Goal: Information Seeking & Learning: Learn about a topic

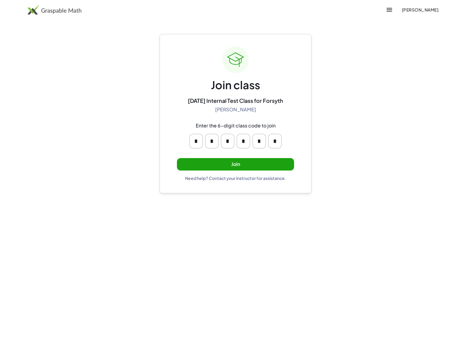
click at [417, 13] on button "[PERSON_NAME]" at bounding box center [420, 9] width 47 height 11
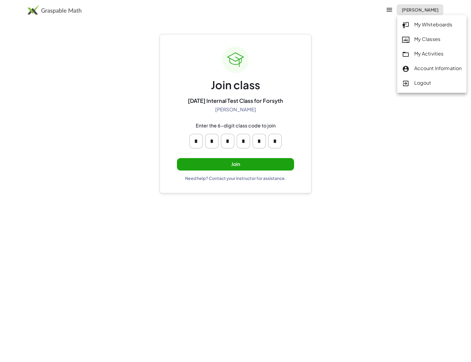
click at [413, 83] on div "Logout" at bounding box center [432, 83] width 60 height 8
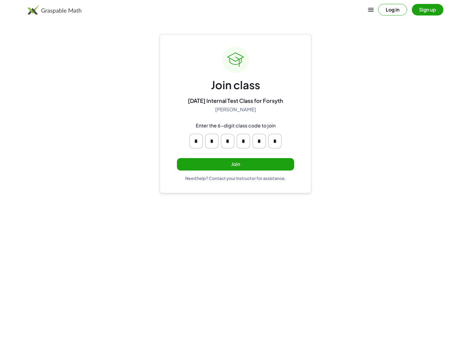
click at [248, 166] on button "Join" at bounding box center [235, 164] width 117 height 12
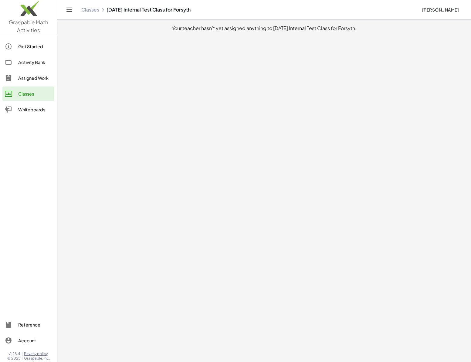
click at [40, 90] on div "Classes" at bounding box center [35, 93] width 34 height 7
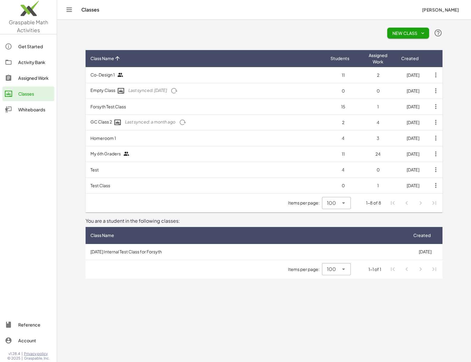
click at [172, 250] on td "2025-08-11 Internal Test Class for Forsyth" at bounding box center [247, 252] width 322 height 16
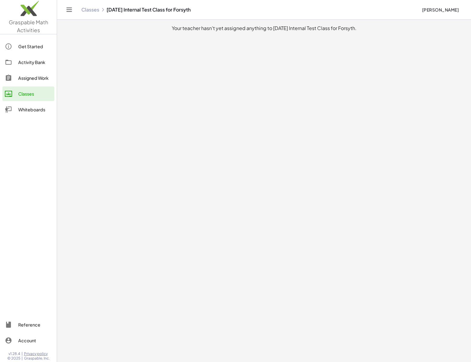
click at [428, 8] on span "Erik Weitnauer" at bounding box center [440, 9] width 37 height 5
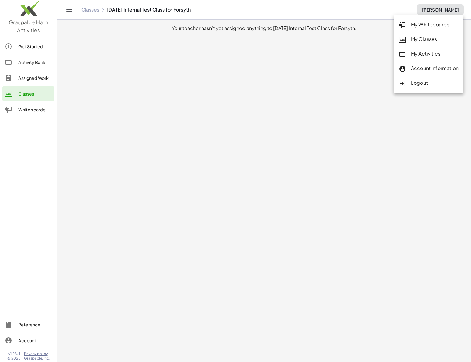
click at [430, 89] on div "Logout" at bounding box center [429, 83] width 70 height 15
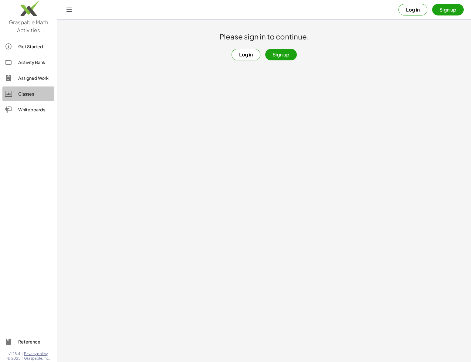
click at [33, 99] on link "Classes" at bounding box center [28, 94] width 52 height 15
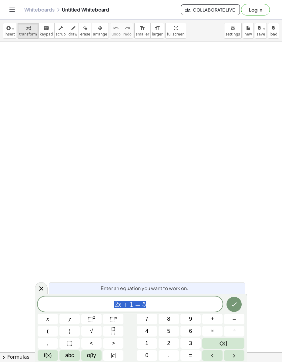
click at [39, 13] on div "Whiteboards Untitled Whiteboard Collaborate Live Log in" at bounding box center [141, 9] width 268 height 19
click at [38, 8] on link "Whiteboards" at bounding box center [39, 10] width 30 height 6
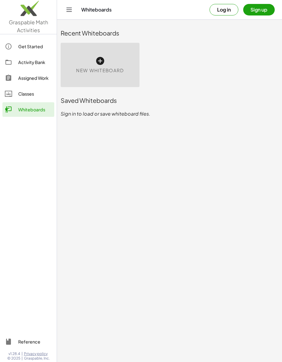
click at [32, 57] on link "Activity Bank" at bounding box center [28, 62] width 52 height 15
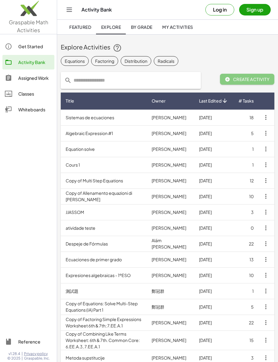
click at [83, 25] on span "Featured" at bounding box center [80, 26] width 22 height 5
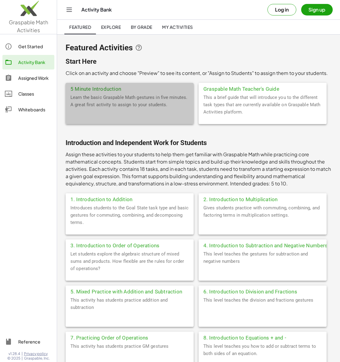
click at [104, 99] on div "Learn the basic Graspable Math gestures in five minutes. A great first activity…" at bounding box center [130, 109] width 128 height 30
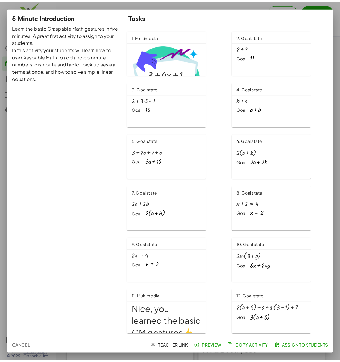
scroll to position [53, 0]
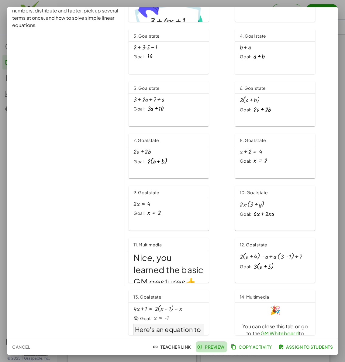
click at [203, 349] on span "Preview" at bounding box center [211, 346] width 26 height 5
click at [192, 3] on div at bounding box center [172, 181] width 345 height 362
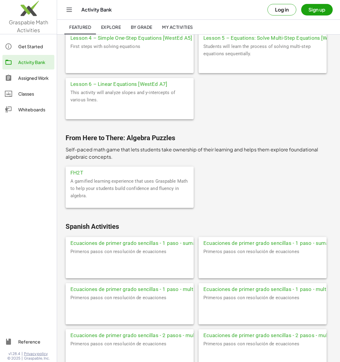
scroll to position [2552, 0]
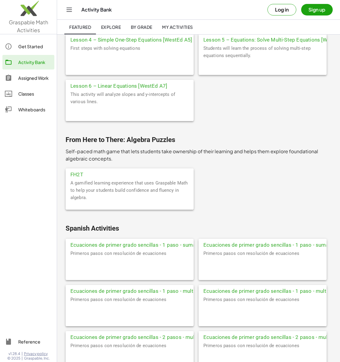
click at [127, 189] on div "A gamified learning experience that uses Graspable Math to help your students b…" at bounding box center [130, 194] width 128 height 30
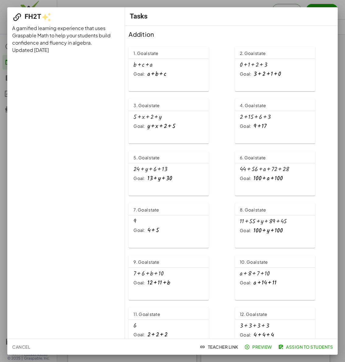
click at [260, 345] on span "Preview" at bounding box center [258, 346] width 26 height 5
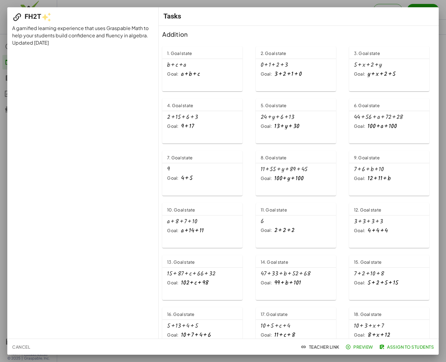
click at [282, 2] on div at bounding box center [223, 181] width 446 height 362
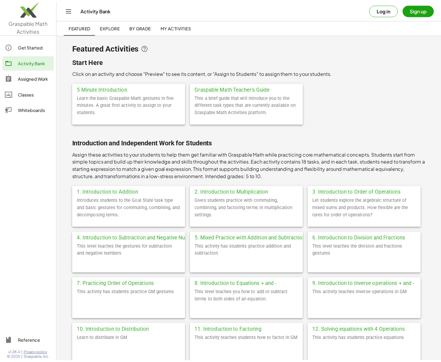
scroll to position [1920, 0]
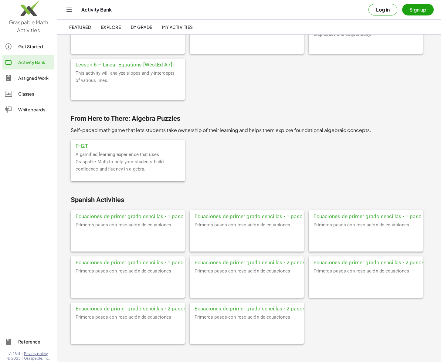
click at [36, 81] on div "Assigned Work" at bounding box center [35, 77] width 34 height 7
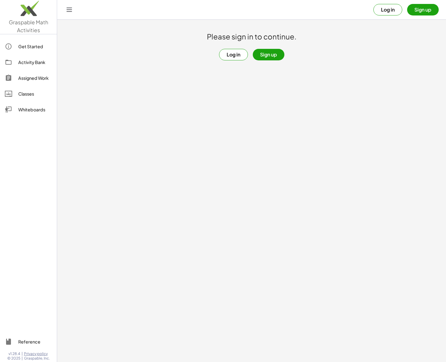
click at [234, 55] on button "Log in" at bounding box center [233, 55] width 29 height 12
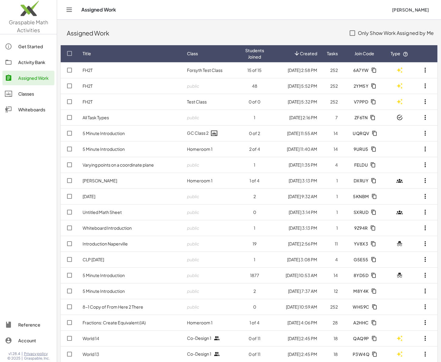
click at [128, 146] on td "5 Minute Introduction" at bounding box center [130, 149] width 104 height 16
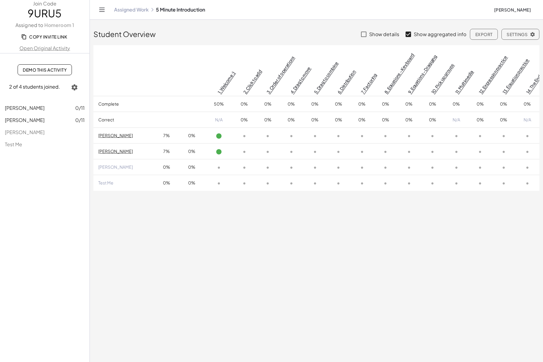
click at [102, 10] on icon "Toggle navigation" at bounding box center [101, 9] width 7 height 7
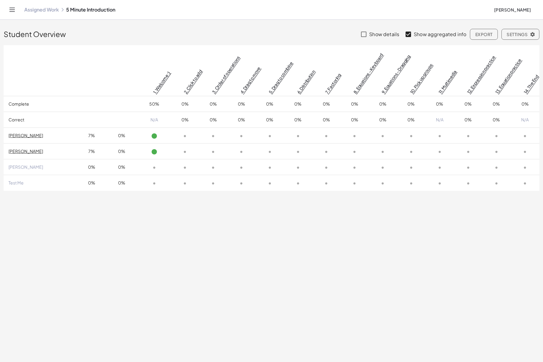
click at [11, 10] on icon "Toggle navigation" at bounding box center [11, 9] width 7 height 7
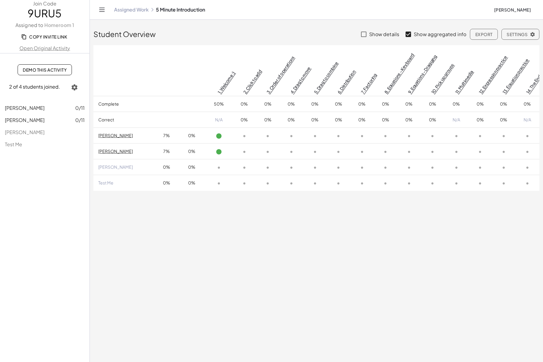
click at [139, 9] on link "Assigned Work" at bounding box center [131, 10] width 35 height 6
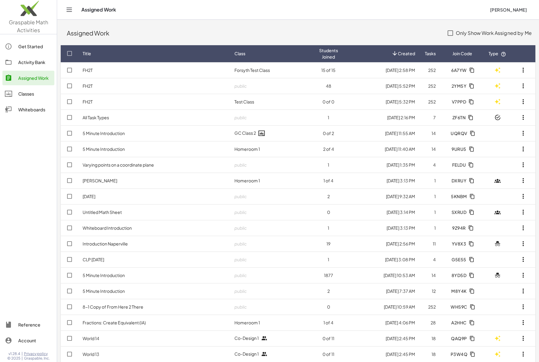
click at [132, 70] on td "FH2T" at bounding box center [154, 70] width 152 height 16
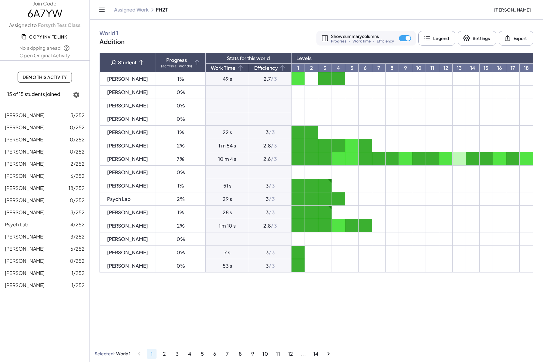
click at [100, 9] on icon "Toggle navigation" at bounding box center [101, 9] width 7 height 7
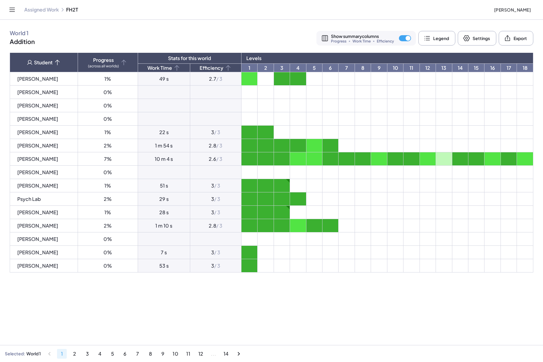
click at [282, 160] on td at bounding box center [282, 158] width 16 height 13
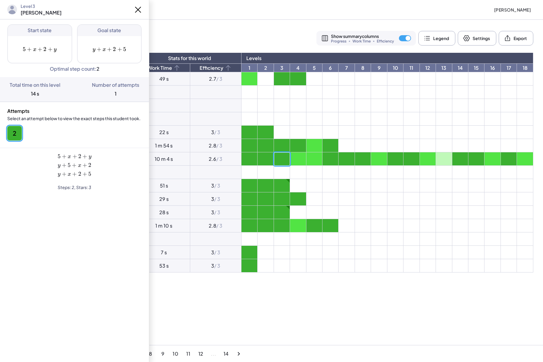
click at [282, 210] on td at bounding box center [282, 212] width 16 height 13
drag, startPoint x: 21, startPoint y: 12, endPoint x: 66, endPoint y: 14, distance: 44.6
click at [66, 14] on header "Level 3 Robert Pontecorvo" at bounding box center [74, 9] width 149 height 19
click at [73, 12] on header "Level 3 Robert Pontecorvo" at bounding box center [74, 9] width 149 height 19
click at [20, 137] on button "2" at bounding box center [14, 133] width 15 height 15
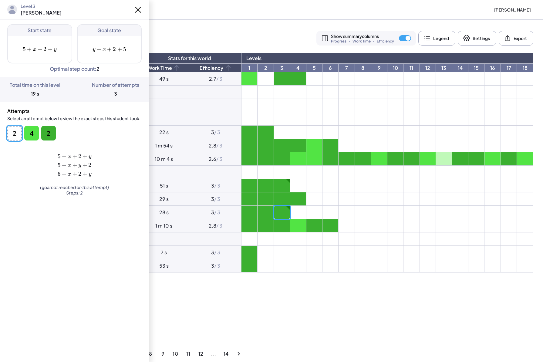
click at [30, 138] on button "4" at bounding box center [31, 133] width 15 height 15
click at [55, 130] on button "2" at bounding box center [48, 133] width 15 height 15
click at [139, 12] on icon at bounding box center [138, 10] width 10 height 10
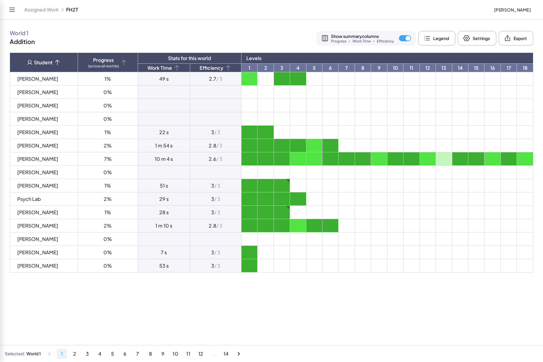
click at [15, 10] on icon "Toggle navigation" at bounding box center [11, 9] width 7 height 7
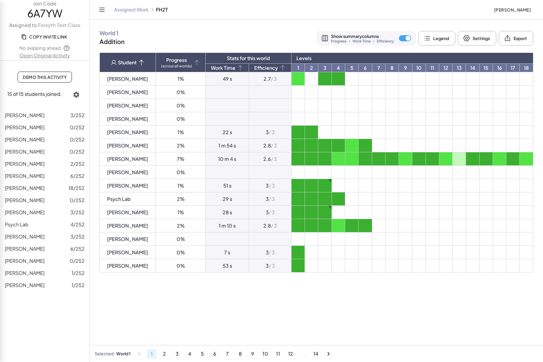
click at [127, 12] on link "Assigned Work" at bounding box center [131, 10] width 35 height 6
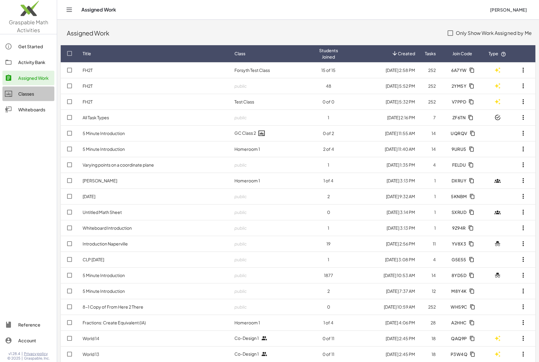
click at [37, 95] on div "Classes" at bounding box center [35, 93] width 34 height 7
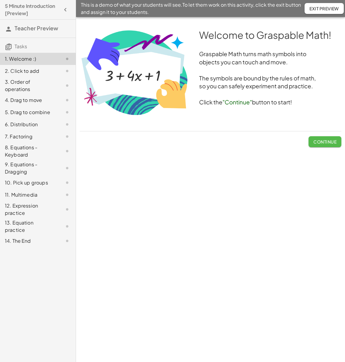
click at [325, 141] on span "Continue" at bounding box center [324, 141] width 23 height 5
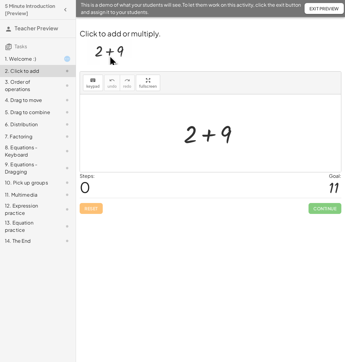
click at [210, 136] on div at bounding box center [212, 133] width 65 height 31
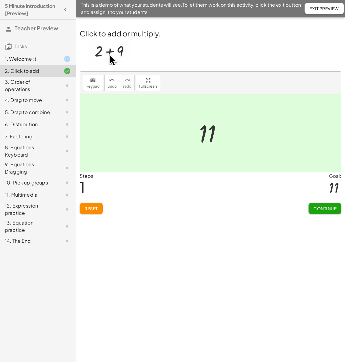
click at [331, 208] on span "Continue" at bounding box center [324, 208] width 23 height 5
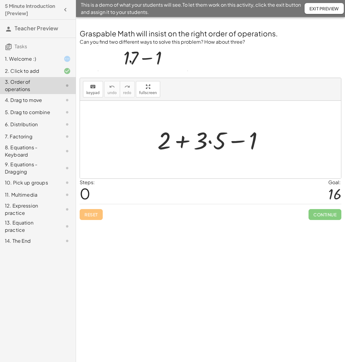
click at [177, 141] on div at bounding box center [212, 139] width 117 height 31
click at [330, 6] on span "Exit Preview" at bounding box center [323, 8] width 29 height 5
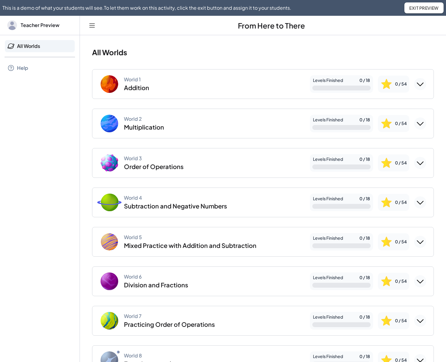
click at [183, 84] on div "World 1 Addition" at bounding box center [202, 83] width 205 height 19
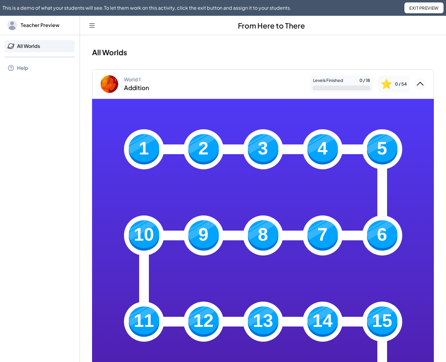
click at [141, 152] on img at bounding box center [144, 149] width 30 height 30
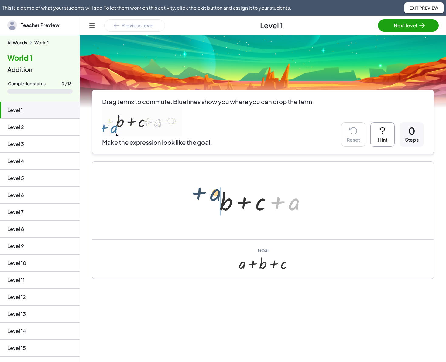
drag, startPoint x: 267, startPoint y: 195, endPoint x: 212, endPoint y: 201, distance: 55.2
click at [212, 201] on div "+ a + b + c + a" at bounding box center [262, 201] width 104 height 34
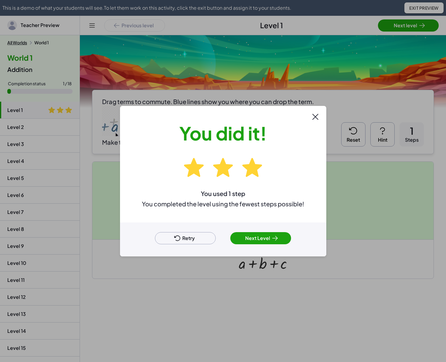
click at [269, 240] on button "Next Level" at bounding box center [260, 238] width 61 height 12
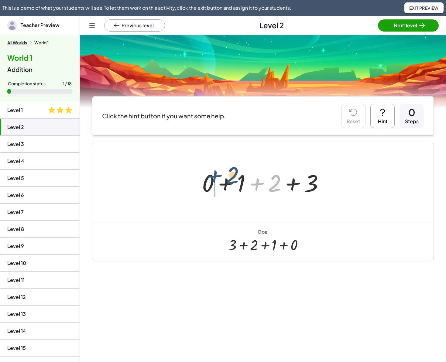
drag, startPoint x: 257, startPoint y: 174, endPoint x: 234, endPoint y: 177, distance: 23.9
click at [234, 177] on div at bounding box center [265, 182] width 132 height 31
drag, startPoint x: 307, startPoint y: 179, endPoint x: 261, endPoint y: 174, distance: 46.7
click at [261, 174] on div at bounding box center [265, 182] width 132 height 31
click at [294, 179] on div at bounding box center [265, 182] width 132 height 31
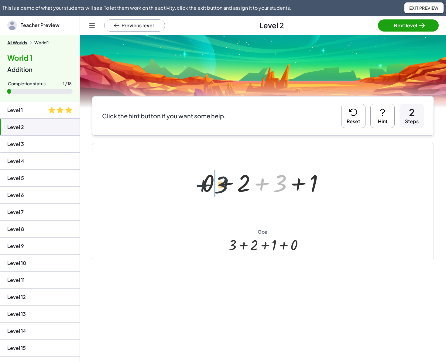
drag, startPoint x: 277, startPoint y: 178, endPoint x: 215, endPoint y: 180, distance: 61.4
drag, startPoint x: 244, startPoint y: 184, endPoint x: 187, endPoint y: 177, distance: 57.5
drag, startPoint x: 282, startPoint y: 179, endPoint x: 221, endPoint y: 173, distance: 61.9
click at [221, 173] on div at bounding box center [265, 182] width 132 height 31
drag, startPoint x: 303, startPoint y: 175, endPoint x: 335, endPoint y: 178, distance: 31.7
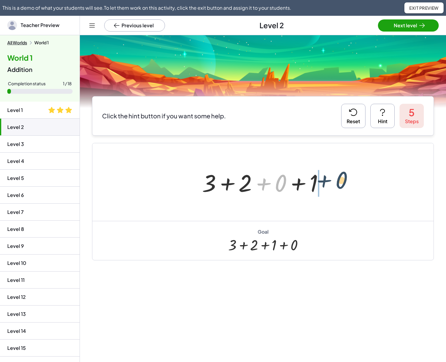
click at [335, 178] on div "+ 0 + 1 + 2 + 3 + 0 + 2 + 1 + 3 + 0 + 2 + 3 + 1 + 0 + 3 + 2 + 1 + 3 + 0 + 2 + 1…" at bounding box center [262, 182] width 341 height 78
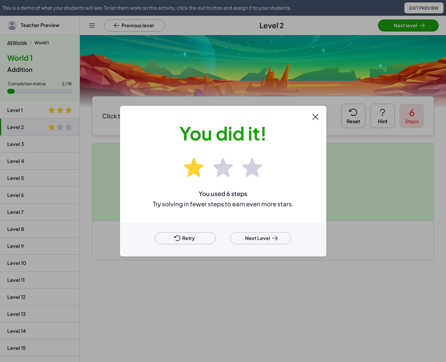
click at [275, 239] on icon at bounding box center [274, 238] width 7 height 7
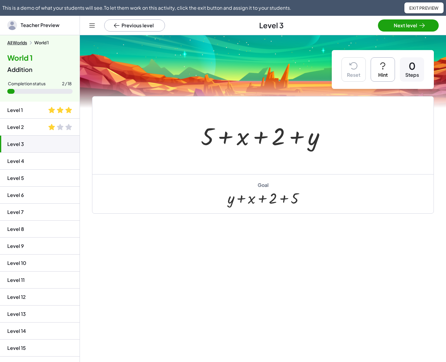
click at [43, 170] on li "Level 4" at bounding box center [40, 178] width 80 height 17
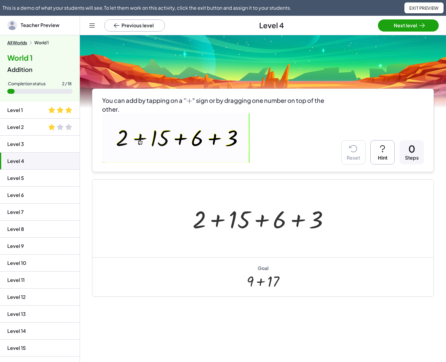
click at [49, 187] on li "Level 5" at bounding box center [40, 195] width 80 height 17
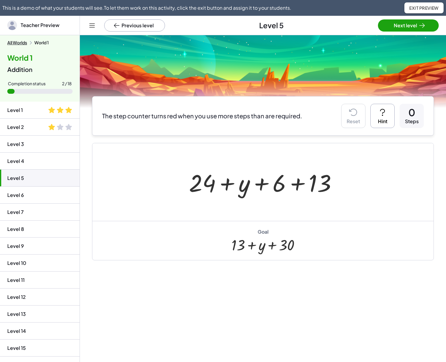
click at [50, 204] on li "Level 6" at bounding box center [40, 212] width 80 height 17
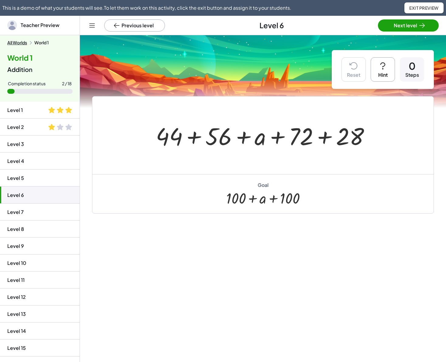
click at [42, 170] on li "Level 4" at bounding box center [40, 178] width 80 height 17
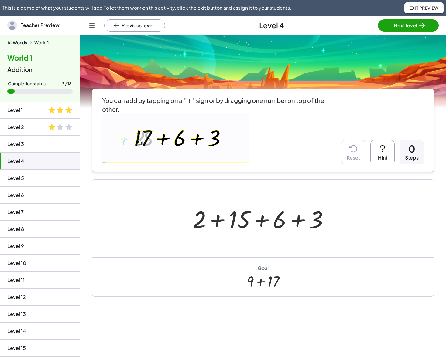
click at [53, 187] on li "Level 5" at bounding box center [40, 195] width 80 height 17
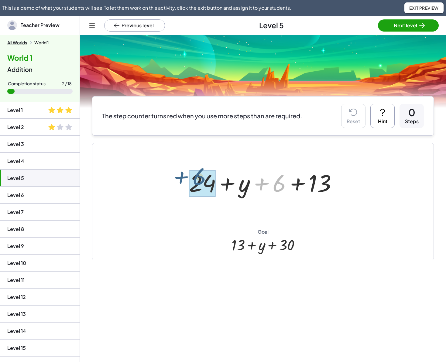
drag, startPoint x: 280, startPoint y: 189, endPoint x: 200, endPoint y: 183, distance: 80.4
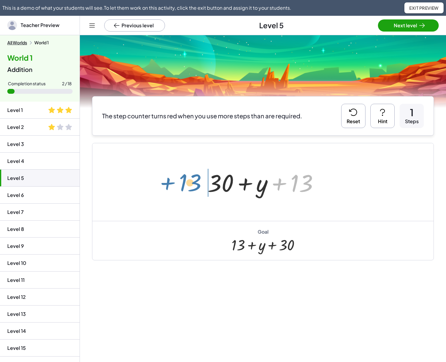
drag, startPoint x: 309, startPoint y: 181, endPoint x: 198, endPoint y: 181, distance: 111.4
click at [198, 181] on div "+ 24 + y + 6 + 13 + 13 + + y + 13 30" at bounding box center [262, 182] width 341 height 78
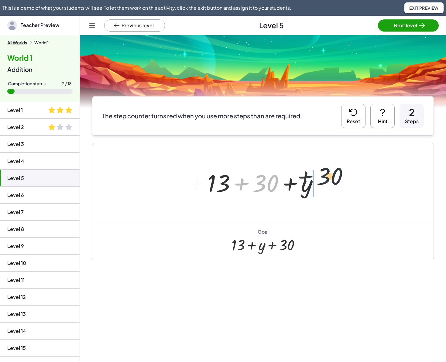
drag, startPoint x: 263, startPoint y: 184, endPoint x: 345, endPoint y: 180, distance: 82.1
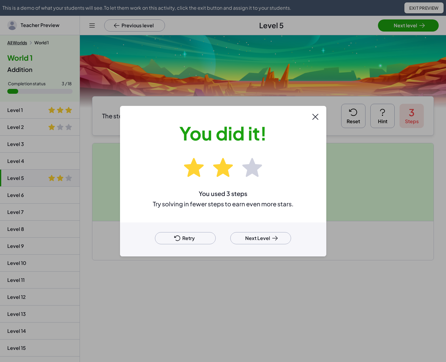
click at [315, 114] on icon at bounding box center [315, 117] width 10 height 10
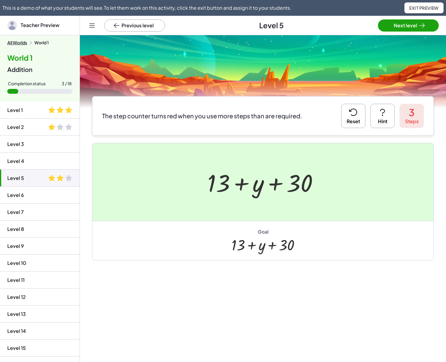
click at [18, 43] on button "All Worlds" at bounding box center [17, 42] width 20 height 5
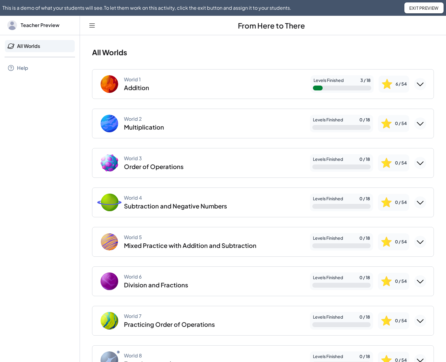
scroll to position [260, 0]
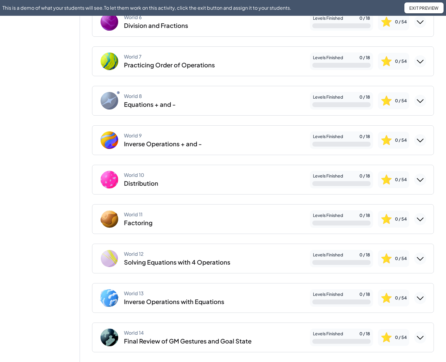
click at [234, 333] on div "World 14 Final Review of GM Gestures and Goal State" at bounding box center [187, 337] width 127 height 15
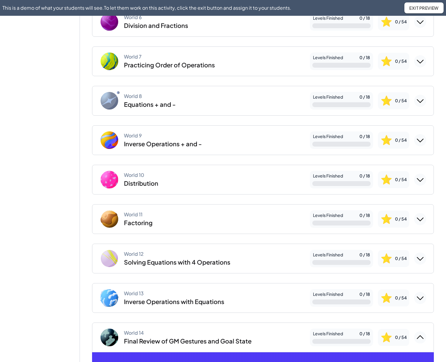
scroll to position [619, 0]
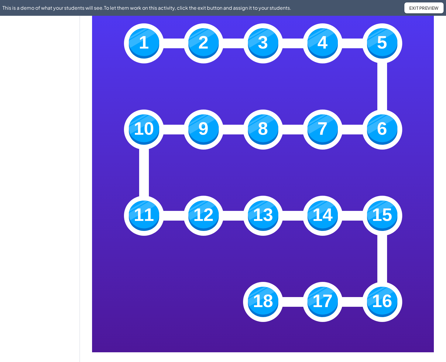
click at [268, 209] on img at bounding box center [263, 216] width 30 height 30
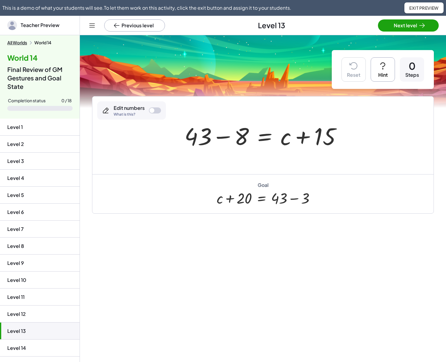
click at [37, 272] on li "Level 9" at bounding box center [40, 280] width 80 height 17
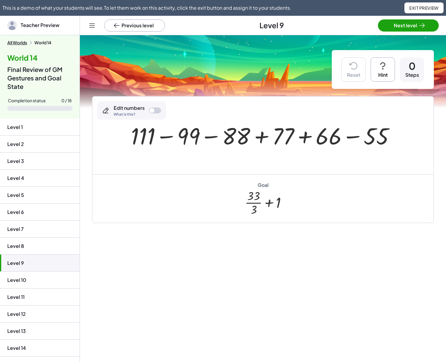
click at [43, 238] on li "Level 7" at bounding box center [40, 246] width 80 height 17
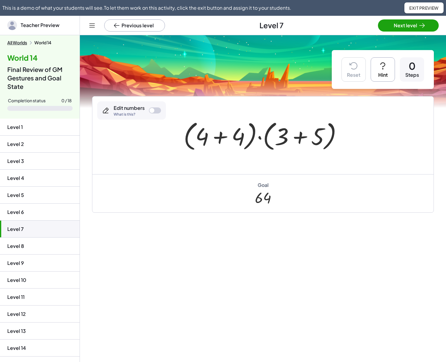
click at [31, 306] on li "Level 11" at bounding box center [40, 314] width 80 height 17
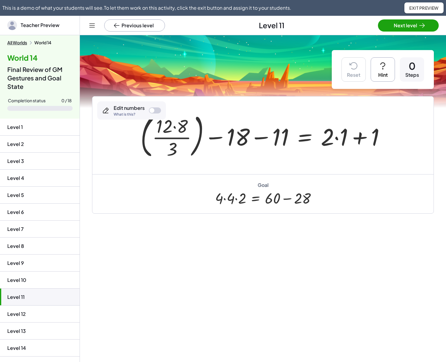
click at [19, 42] on button "All Worlds" at bounding box center [17, 42] width 20 height 5
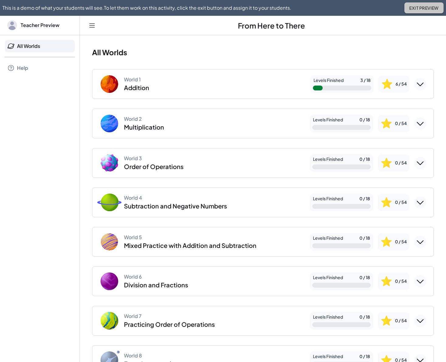
click at [344, 8] on span "Exit Preview" at bounding box center [423, 7] width 29 height 5
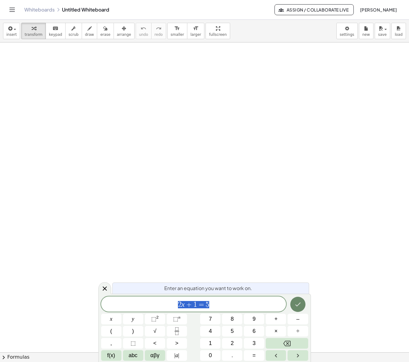
click at [295, 300] on button "Done" at bounding box center [297, 304] width 15 height 15
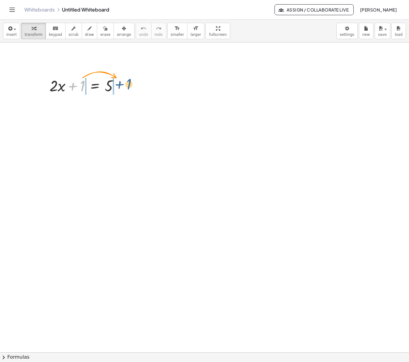
drag, startPoint x: 84, startPoint y: 87, endPoint x: 131, endPoint y: 86, distance: 46.1
click at [97, 101] on icon at bounding box center [95, 101] width 6 height 6
click at [69, 101] on span "+" at bounding box center [71, 101] width 4 height 9
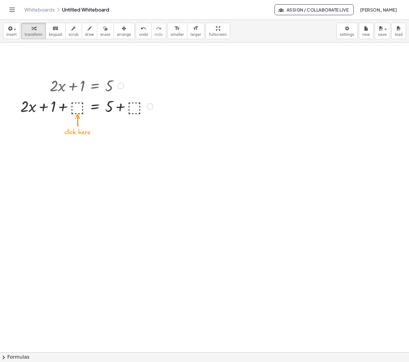
click at [75, 106] on div at bounding box center [86, 106] width 139 height 21
click at [74, 110] on div at bounding box center [86, 106] width 119 height 21
click at [138, 32] on button "undo undo" at bounding box center [144, 31] width 16 height 16
click at [121, 85] on div at bounding box center [120, 86] width 7 height 7
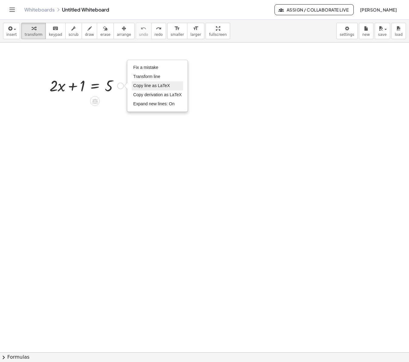
click at [152, 85] on span "Copy line as LaTeX" at bounding box center [151, 85] width 37 height 5
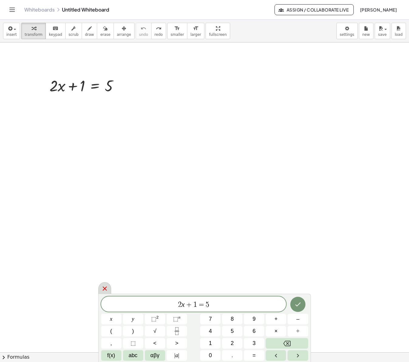
click at [104, 291] on icon at bounding box center [104, 288] width 7 height 7
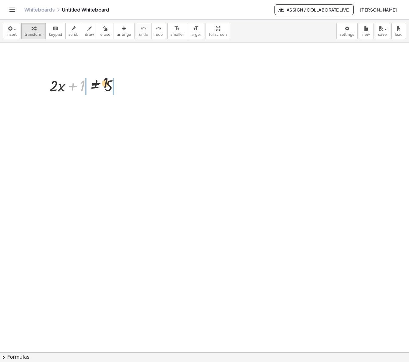
drag, startPoint x: 83, startPoint y: 88, endPoint x: 131, endPoint y: 84, distance: 48.5
click at [76, 112] on div at bounding box center [86, 106] width 119 height 21
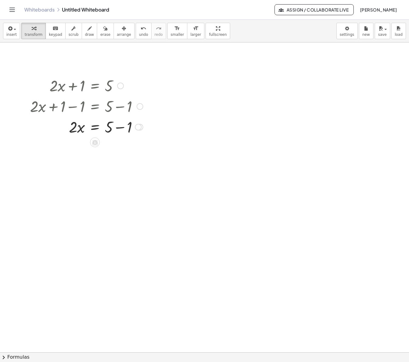
click at [121, 130] on div at bounding box center [86, 126] width 119 height 21
drag, startPoint x: 73, startPoint y: 149, endPoint x: 115, endPoint y: 163, distance: 44.6
drag, startPoint x: 77, startPoint y: 180, endPoint x: 73, endPoint y: 173, distance: 8.6
drag, startPoint x: 107, startPoint y: 182, endPoint x: 107, endPoint y: 190, distance: 7.6
click at [107, 190] on div at bounding box center [86, 203] width 119 height 30
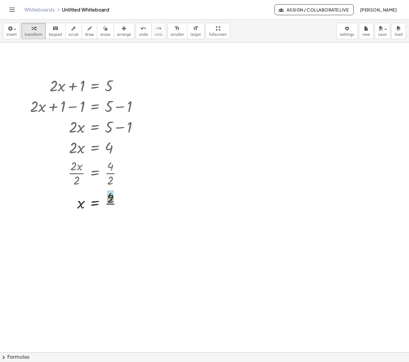
drag, startPoint x: 111, startPoint y: 212, endPoint x: 111, endPoint y: 204, distance: 8.2
drag, startPoint x: 121, startPoint y: 148, endPoint x: 124, endPoint y: 128, distance: 21.0
click at [95, 129] on div "· 2 · x = 4" at bounding box center [95, 129] width 0 height 0
click at [46, 10] on link "Whiteboards" at bounding box center [39, 10] width 30 height 6
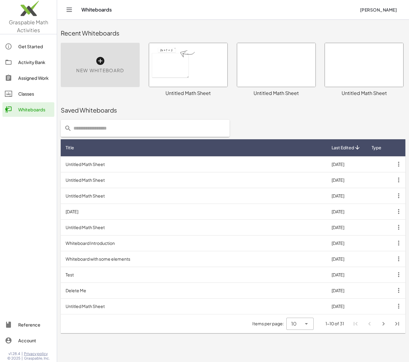
click at [34, 60] on div "Activity Bank" at bounding box center [35, 62] width 34 height 7
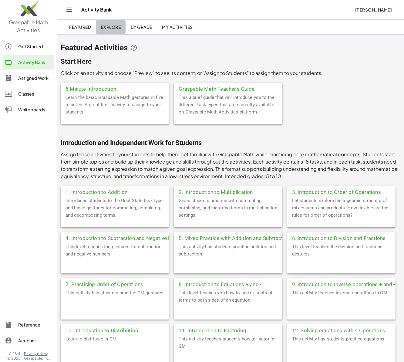
click at [117, 28] on span "Explore" at bounding box center [111, 26] width 20 height 5
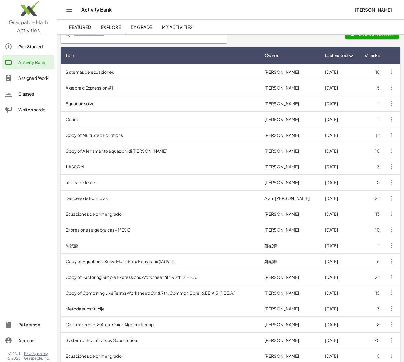
scroll to position [128, 0]
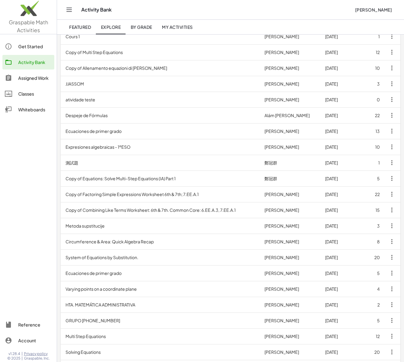
click at [152, 246] on td "Circumference & Area: Quick Algebra Recap" at bounding box center [160, 242] width 199 height 16
